Goal: Information Seeking & Learning: Learn about a topic

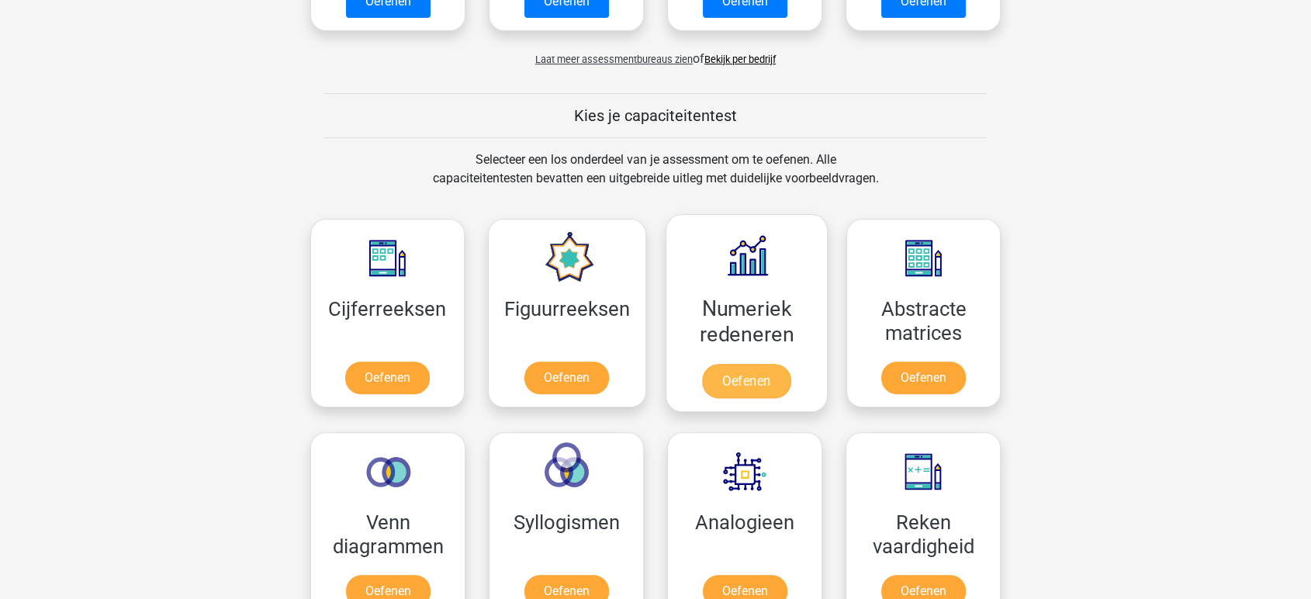
scroll to position [517, 0]
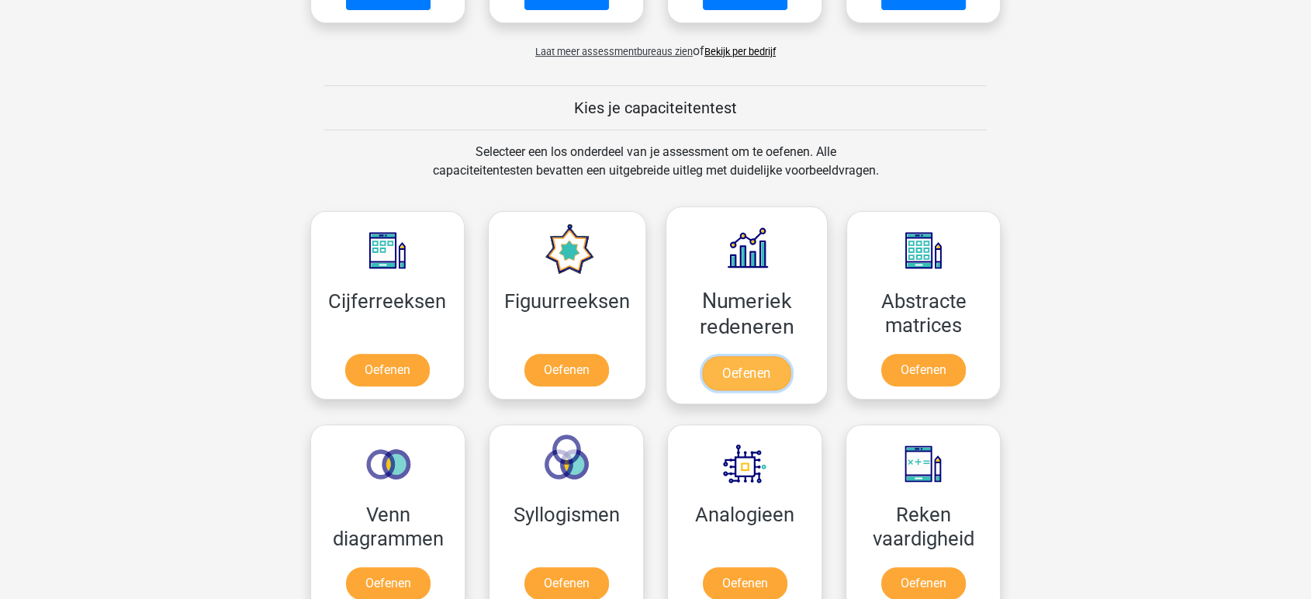
click at [730, 379] on link "Oefenen" at bounding box center [746, 373] width 88 height 34
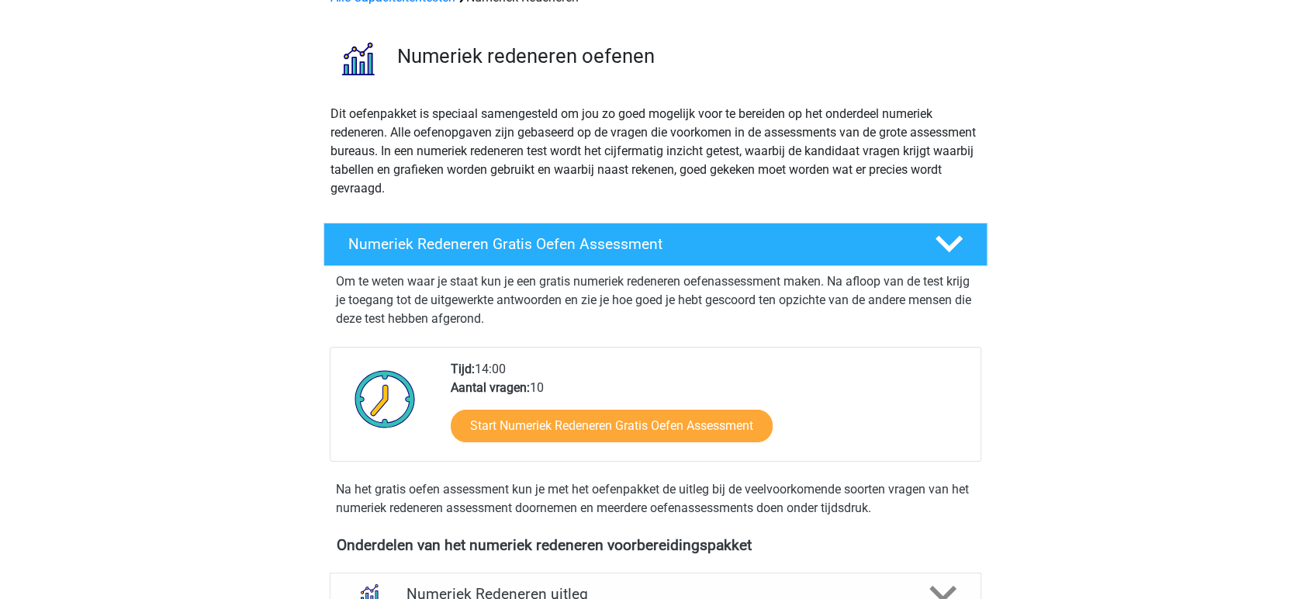
scroll to position [258, 0]
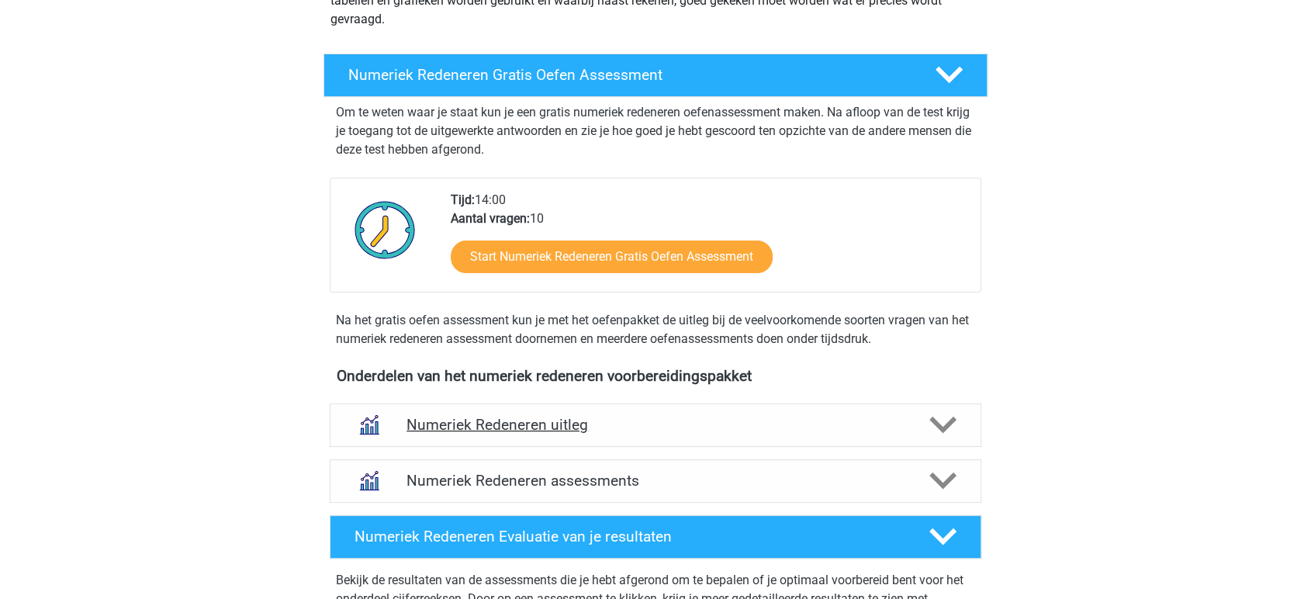
click at [551, 416] on h4 "Numeriek Redeneren uitleg" at bounding box center [656, 425] width 498 height 18
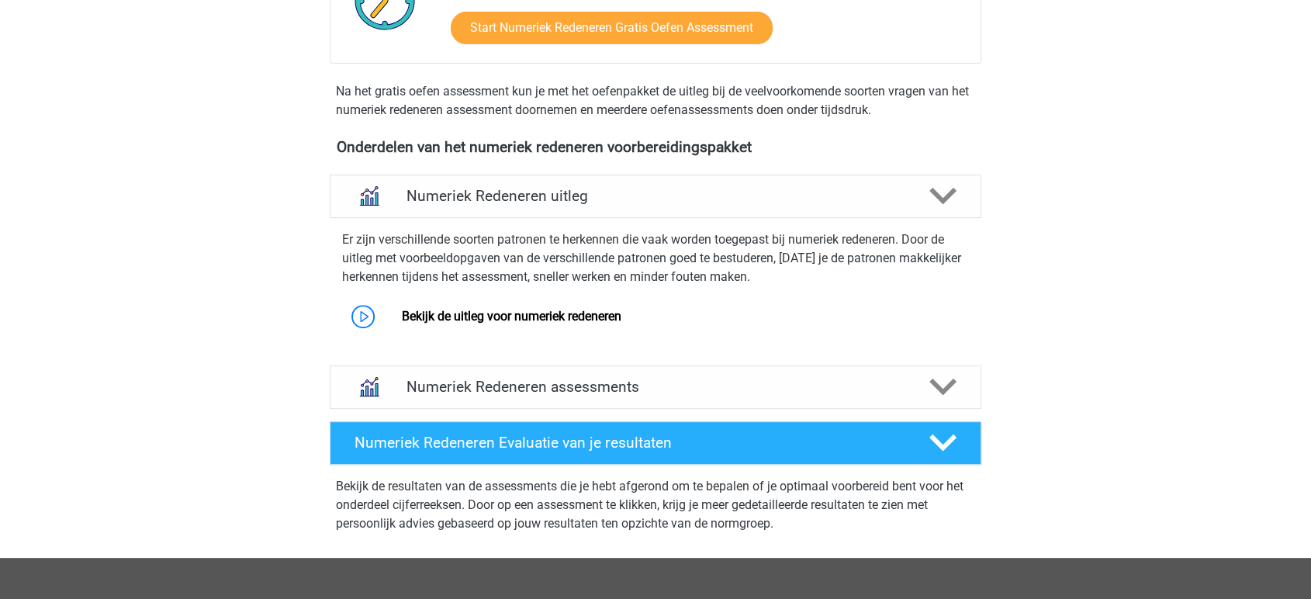
scroll to position [517, 0]
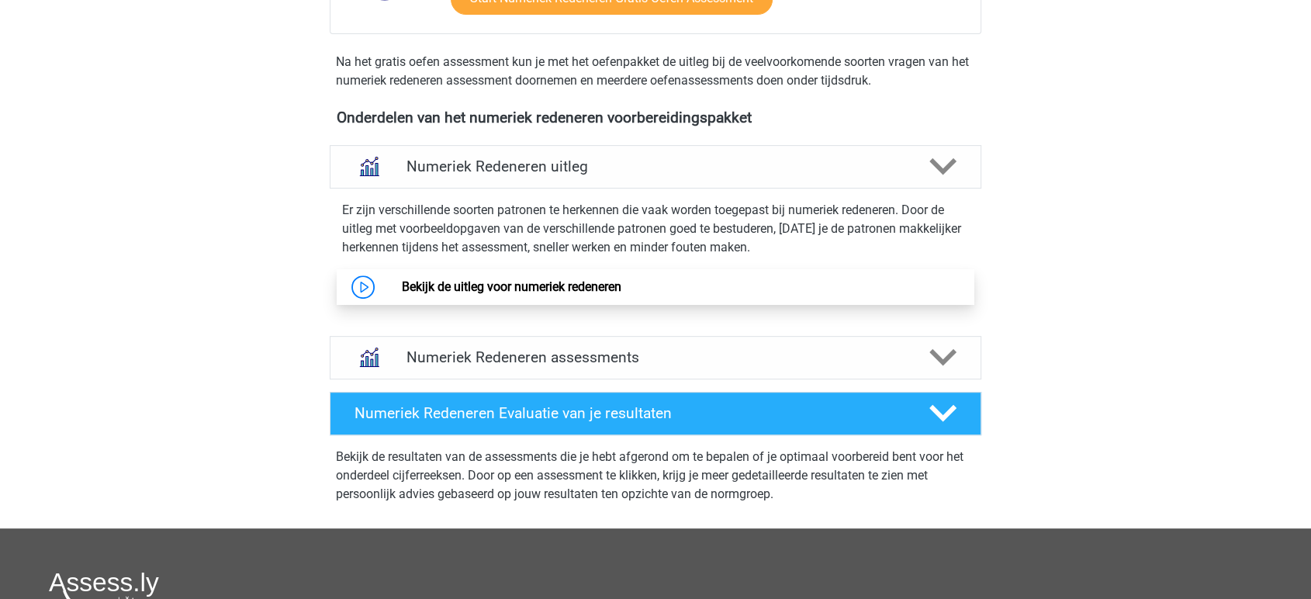
click at [563, 289] on link "Bekijk de uitleg voor numeriek redeneren" at bounding box center [511, 286] width 220 height 15
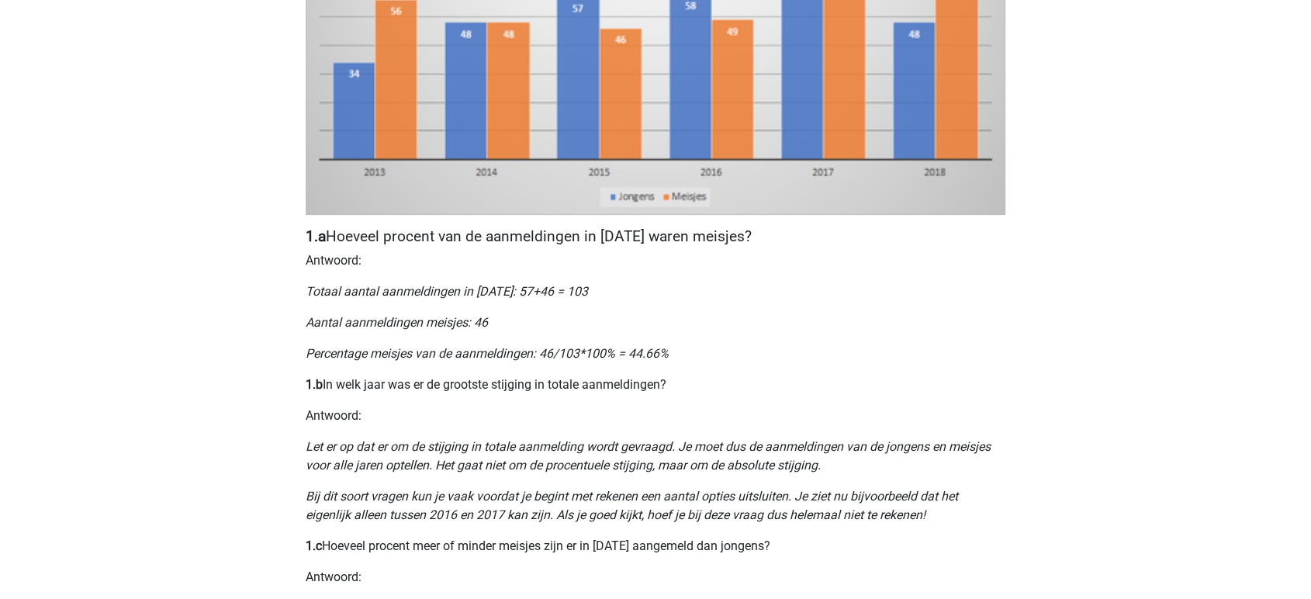
scroll to position [689, 0]
